Goal: Task Accomplishment & Management: Complete application form

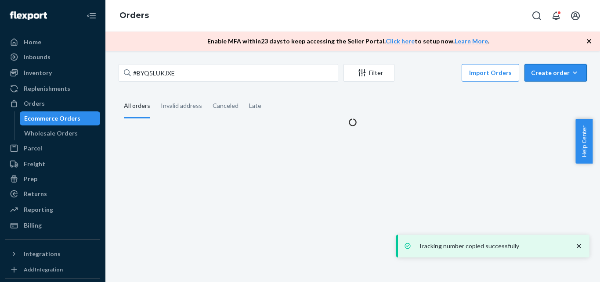
click at [543, 75] on div "Create order" at bounding box center [555, 73] width 49 height 9
click at [0, 0] on span "Ecommerce order" at bounding box center [0, 0] width 0 height 0
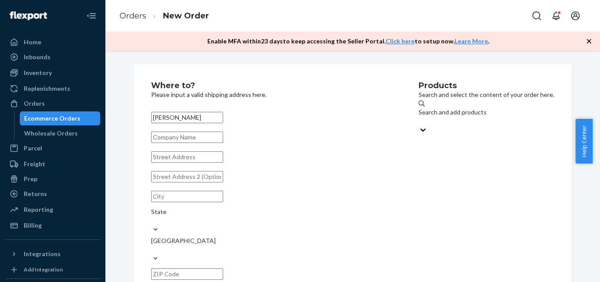
type input "[PERSON_NAME]"
drag, startPoint x: 209, startPoint y: 176, endPoint x: 234, endPoint y: 155, distance: 33.3
click at [209, 176] on div "[PERSON_NAME] State [GEOGRAPHIC_DATA] Phone number" at bounding box center [271, 222] width 241 height 226
click at [223, 163] on input "text" at bounding box center [187, 157] width 72 height 11
paste input "L 14 calle 14"
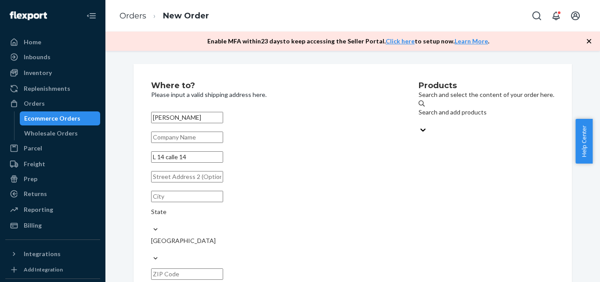
type input "L 14 calle 14"
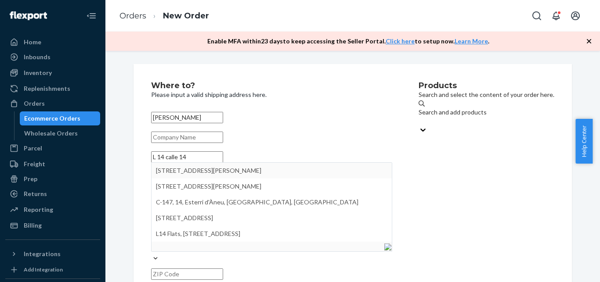
drag, startPoint x: 393, startPoint y: 175, endPoint x: 379, endPoint y: 177, distance: 14.7
click at [418, 175] on div "Products Search and select the content of your order here. Search and add produ…" at bounding box center [486, 210] width 136 height 256
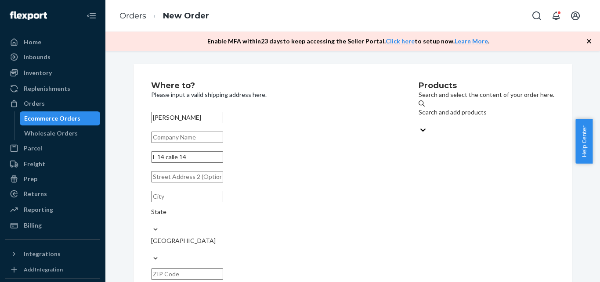
drag, startPoint x: 274, startPoint y: 188, endPoint x: 280, endPoint y: 179, distance: 10.2
click at [223, 183] on input "text" at bounding box center [187, 176] width 72 height 11
paste input "Condado Moderno"
type input "Condado Moderno"
click at [201, 202] on input "text" at bounding box center [187, 196] width 72 height 11
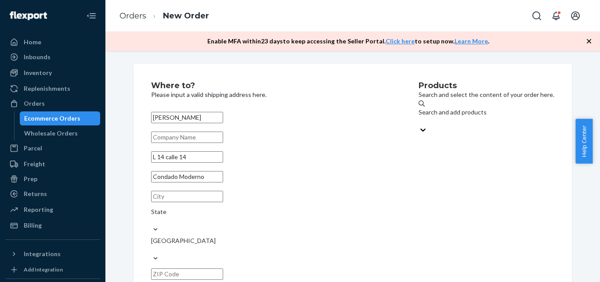
paste input "Caguas"
type input "Caguas"
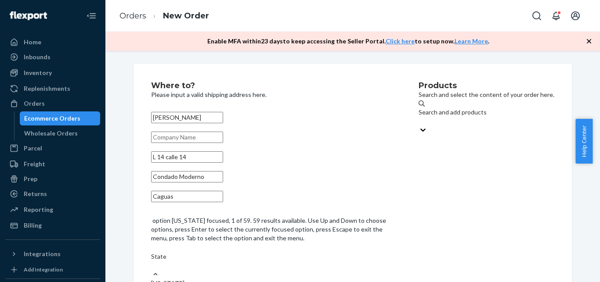
click at [266, 253] on div "State" at bounding box center [271, 262] width 241 height 18
click at [152, 261] on input "option [US_STATE] focused, 1 of 59. 59 results available. Use Up and Down to ch…" at bounding box center [151, 265] width 1 height 9
type input "pr"
click at [274, 271] on div "[US_STATE]" at bounding box center [271, 275] width 241 height 9
click at [158, 253] on input "pr" at bounding box center [154, 257] width 7 height 9
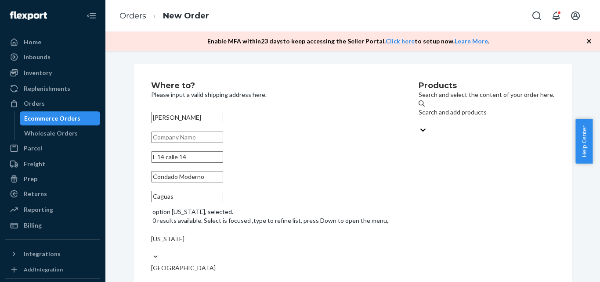
click at [301, 249] on div "[PERSON_NAME] L 14 [GEOGRAPHIC_DATA] Caguas option [US_STATE], selected. 0 resu…" at bounding box center [271, 235] width 241 height 253
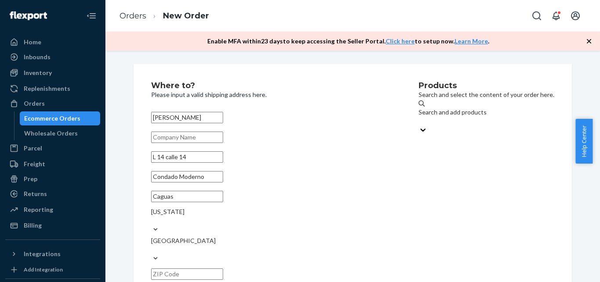
click at [223, 269] on input "text" at bounding box center [187, 274] width 72 height 11
paste input "00725"
type input "00725"
click at [418, 115] on div "Search and add products" at bounding box center [486, 112] width 136 height 9
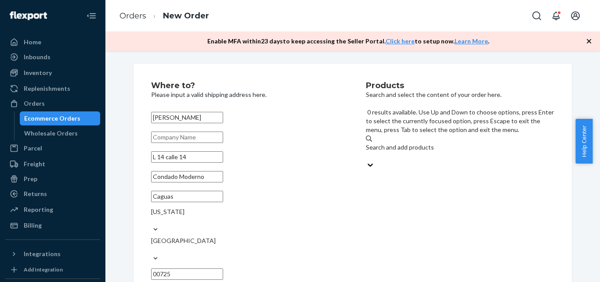
paste input "[PHONE_NUMBER]"
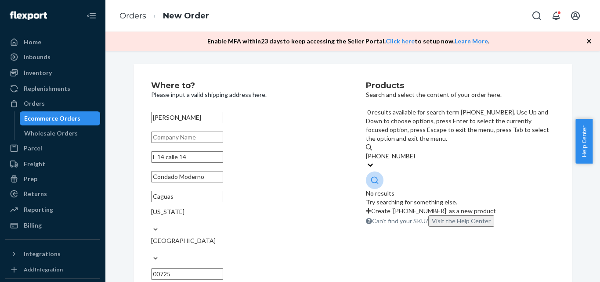
drag, startPoint x: 388, startPoint y: 115, endPoint x: 429, endPoint y: 114, distance: 41.7
click at [415, 152] on input "[PHONE_NUMBER]" at bounding box center [390, 156] width 49 height 9
type input "[PHONE_NUMBER]"
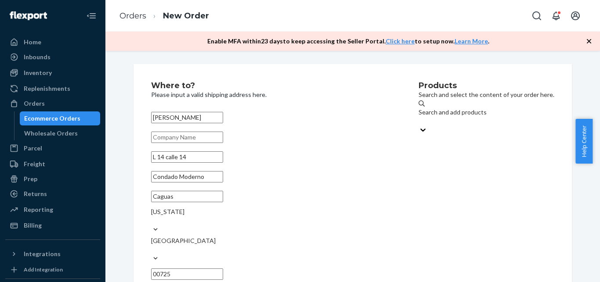
click at [429, 123] on div "Search and add products" at bounding box center [486, 117] width 136 height 37
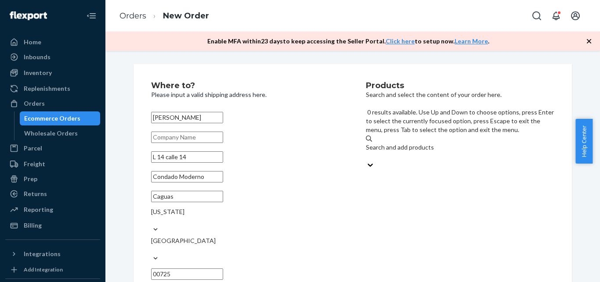
paste input "GK-TB-X-300-S"
type input "GK-TB-X-300-S"
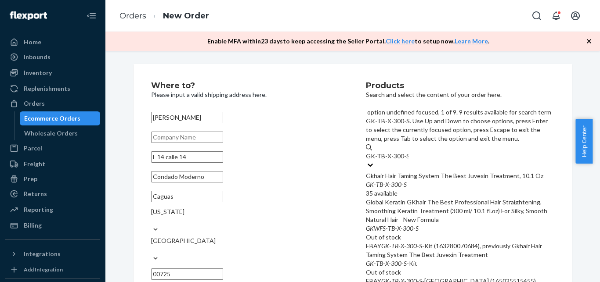
click at [451, 172] on div "Gkhair Hair Taming System The Best Juvexin Treatment, 10.1 Oz" at bounding box center [460, 176] width 188 height 9
click at [408, 152] on input "GK-TB-X-300-S" at bounding box center [387, 156] width 43 height 9
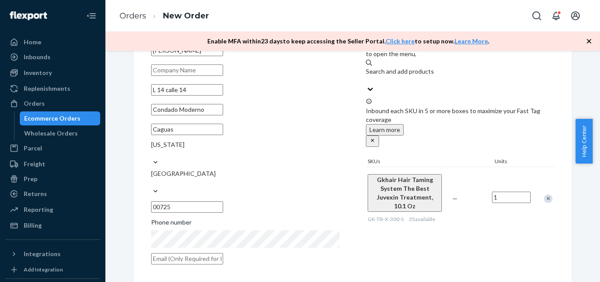
scroll to position [163, 0]
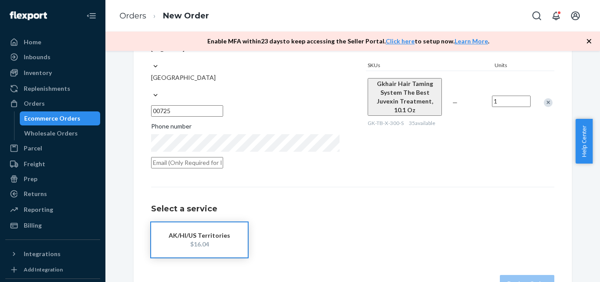
click at [227, 231] on div "AK/HI/US Territories" at bounding box center [199, 235] width 70 height 9
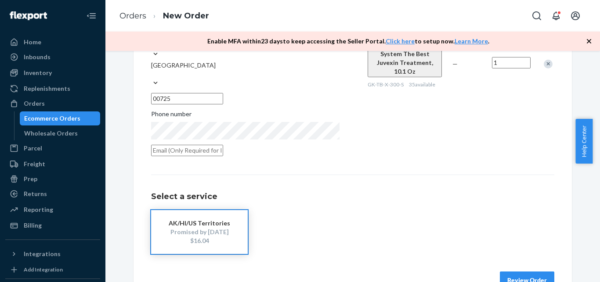
scroll to position [181, 0]
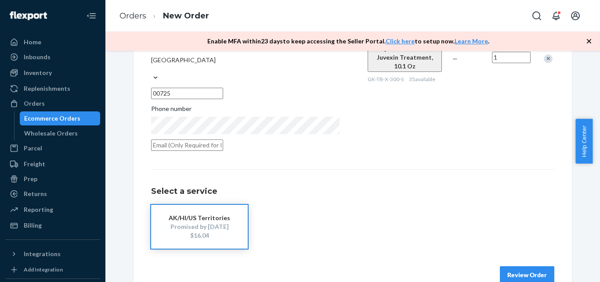
click at [535, 267] on button "Review Order" at bounding box center [527, 276] width 54 height 18
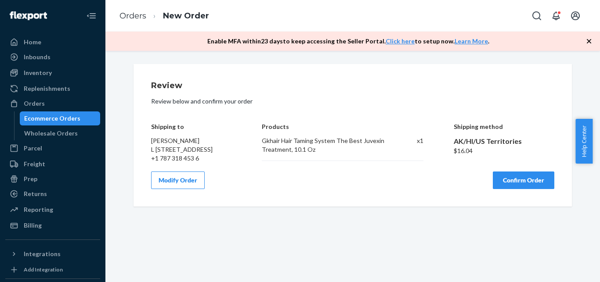
scroll to position [0, 0]
click at [514, 189] on button "Confirm Order" at bounding box center [523, 181] width 61 height 18
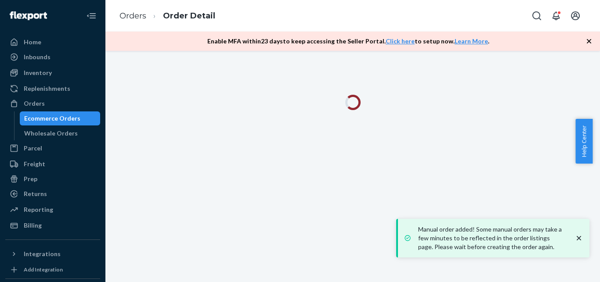
click at [578, 240] on icon "close toast" at bounding box center [578, 238] width 9 height 9
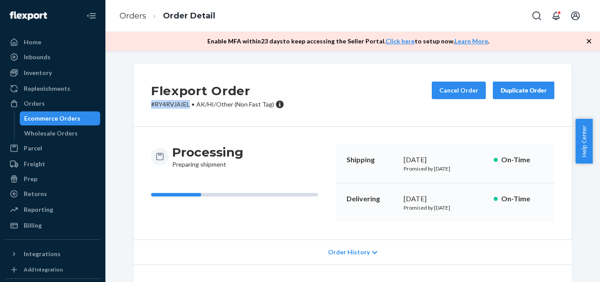
drag, startPoint x: 146, startPoint y: 107, endPoint x: 184, endPoint y: 105, distance: 37.8
click at [184, 105] on div "Flexport Order # RY4RVJAIEL • AK/HI/Other (Non Fast Tag) Cancel Order Duplicate…" at bounding box center [352, 95] width 438 height 63
copy p "# RY4RVJAIEL"
click at [41, 113] on div "Ecommerce Orders" at bounding box center [60, 118] width 79 height 12
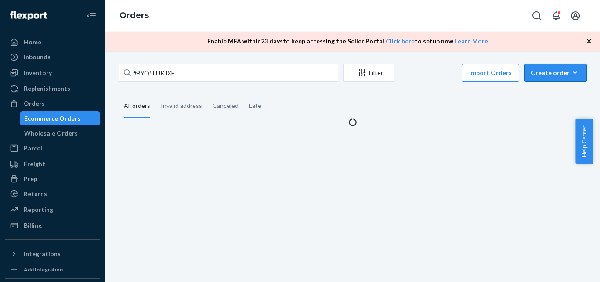
click at [541, 80] on button "Create order Ecommerce order Removal order" at bounding box center [555, 73] width 62 height 18
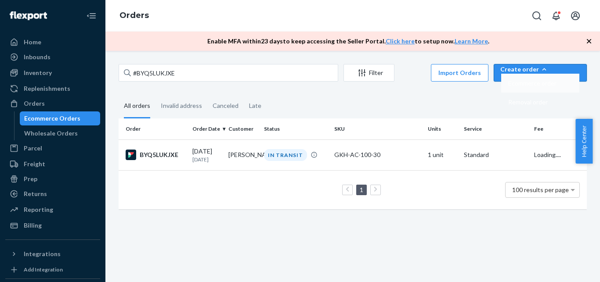
click at [548, 87] on span "Ecommerce order" at bounding box center [532, 83] width 48 height 6
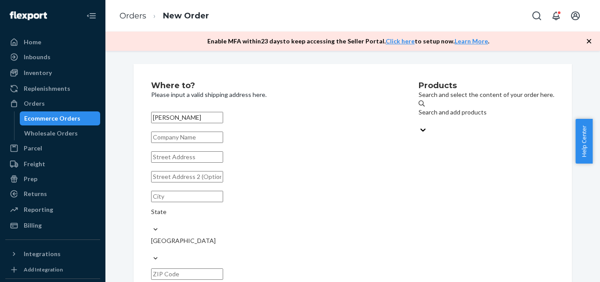
type input "[PERSON_NAME]"
click at [223, 163] on input "text" at bounding box center [187, 157] width 72 height 11
paste input "[STREET_ADDRESS]"
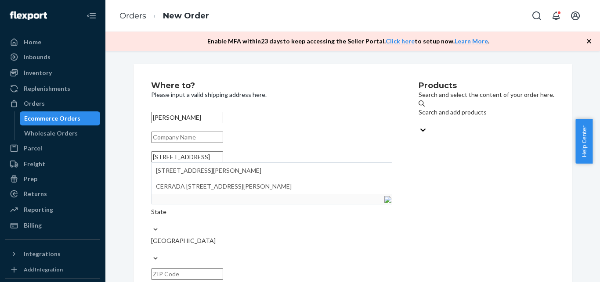
paste input "[PERSON_NAME]"
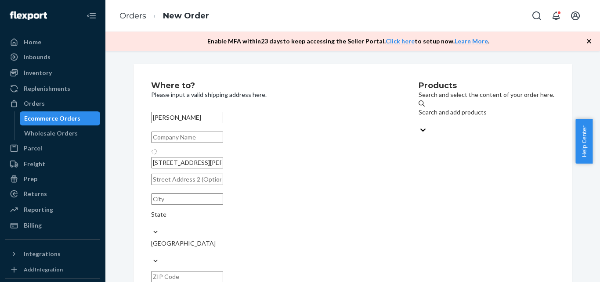
type input "[STREET_ADDRESS]"
type input "[PERSON_NAME]"
type input "33837"
click at [453, 113] on div "Search and add products" at bounding box center [486, 117] width 136 height 18
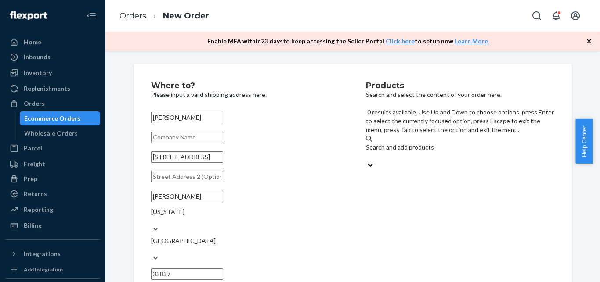
paste input "[PHONE_NUMBER]"
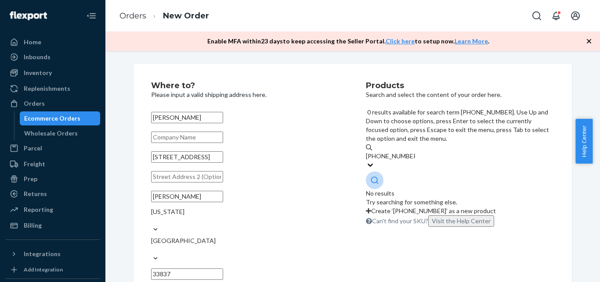
drag, startPoint x: 388, startPoint y: 115, endPoint x: 426, endPoint y: 114, distance: 38.2
click at [415, 152] on input "[PHONE_NUMBER]" at bounding box center [390, 156] width 49 height 9
type input "[PHONE_NUMBER]"
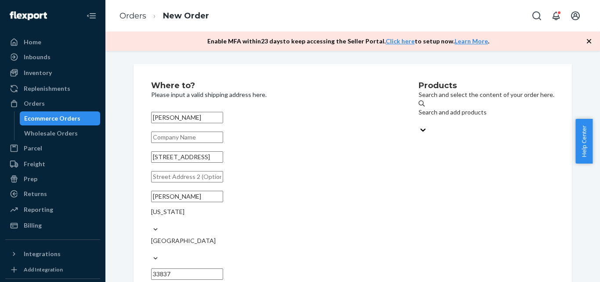
click at [418, 112] on div "Search and add products" at bounding box center [486, 112] width 136 height 9
paste input "GK-KIT-MOIST-1000-DUO"
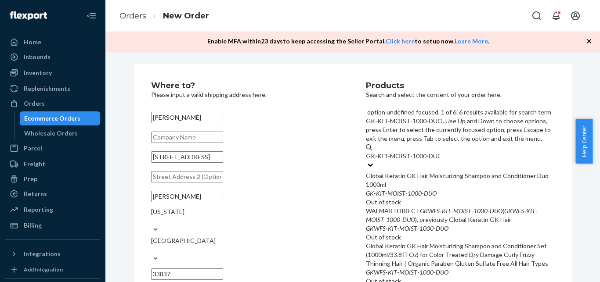
type input "GK-KIT-MOIST-1000-DUO"
